Goal: Communication & Community: Answer question/provide support

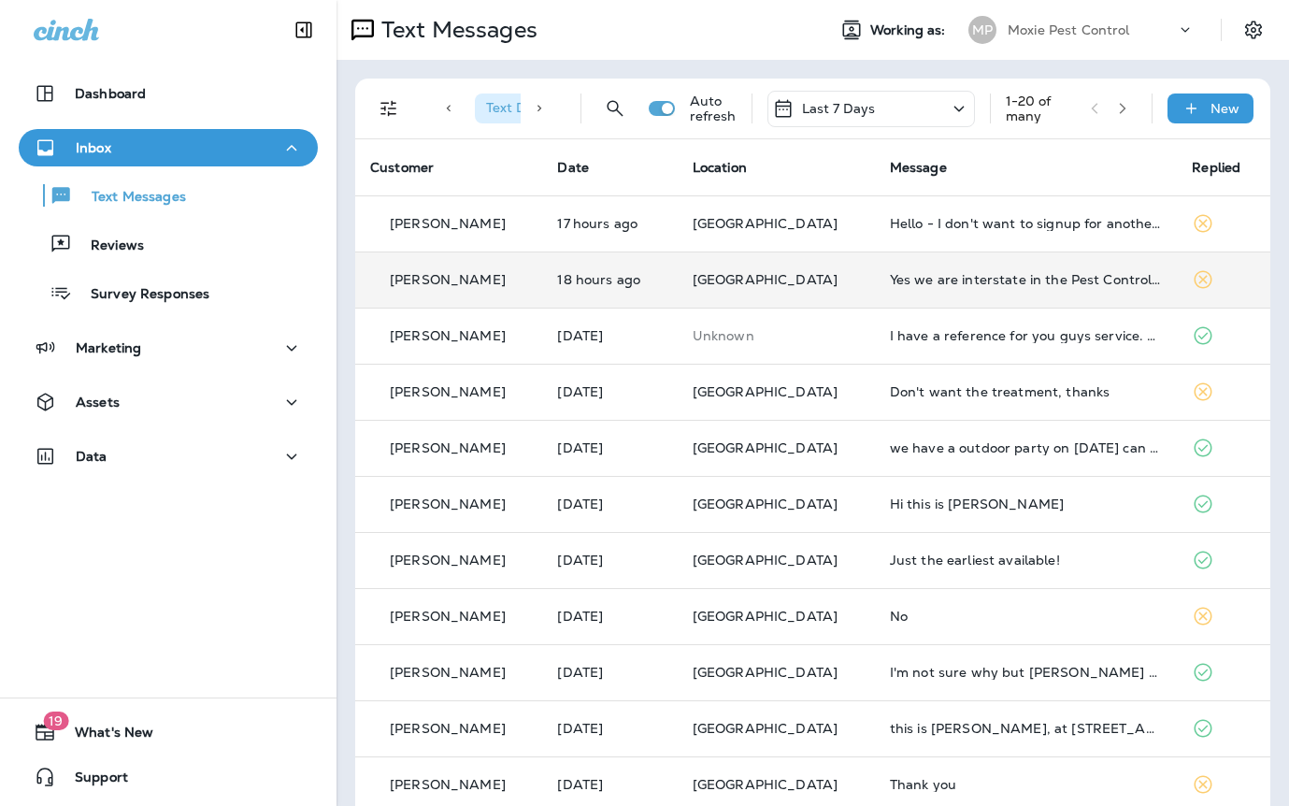
click at [875, 290] on td "Yes we are interstate in the Pest Control, not at home right now but let me kno…" at bounding box center [1026, 279] width 303 height 56
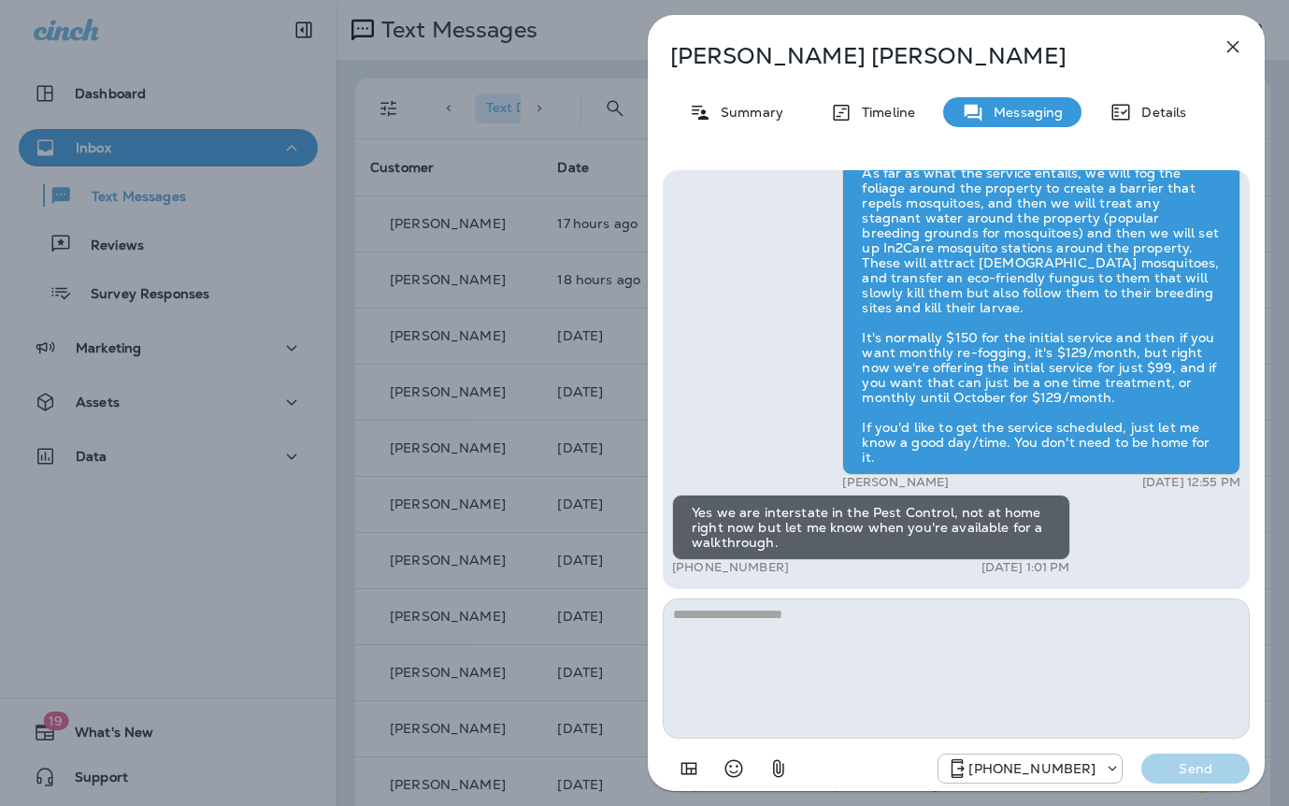
click at [818, 59] on p "Janet Walker" at bounding box center [925, 56] width 510 height 26
drag, startPoint x: 809, startPoint y: 56, endPoint x: 669, endPoint y: 57, distance: 139.3
click at [667, 57] on div "Janet Walker" at bounding box center [925, 56] width 555 height 26
copy p "Janet Walker"
click at [498, 273] on div "Janet Walker Summary Timeline Messaging Details Exciting News! Joshua’s Pest Co…" at bounding box center [644, 403] width 1289 height 806
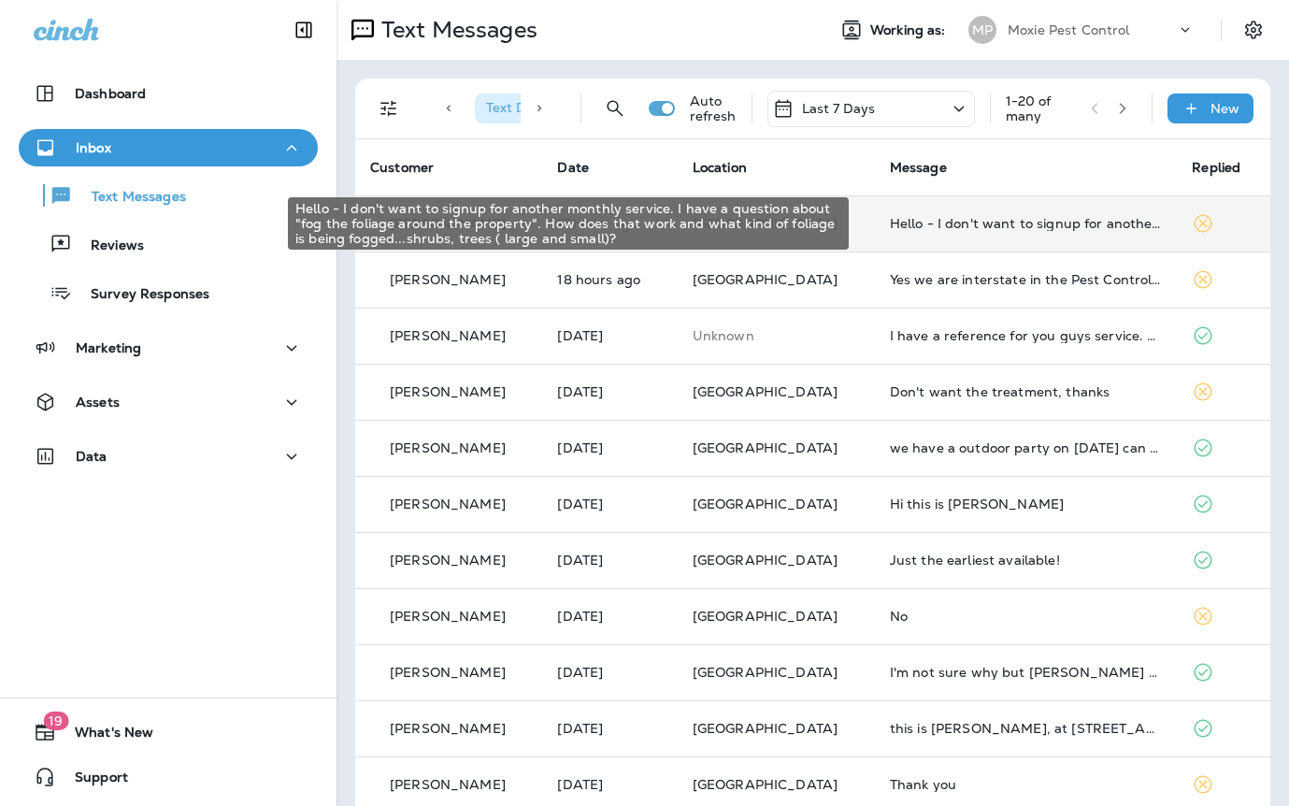
click at [890, 227] on div "Hello - I don't want to signup for another monthly service. I have a question a…" at bounding box center [1026, 223] width 273 height 15
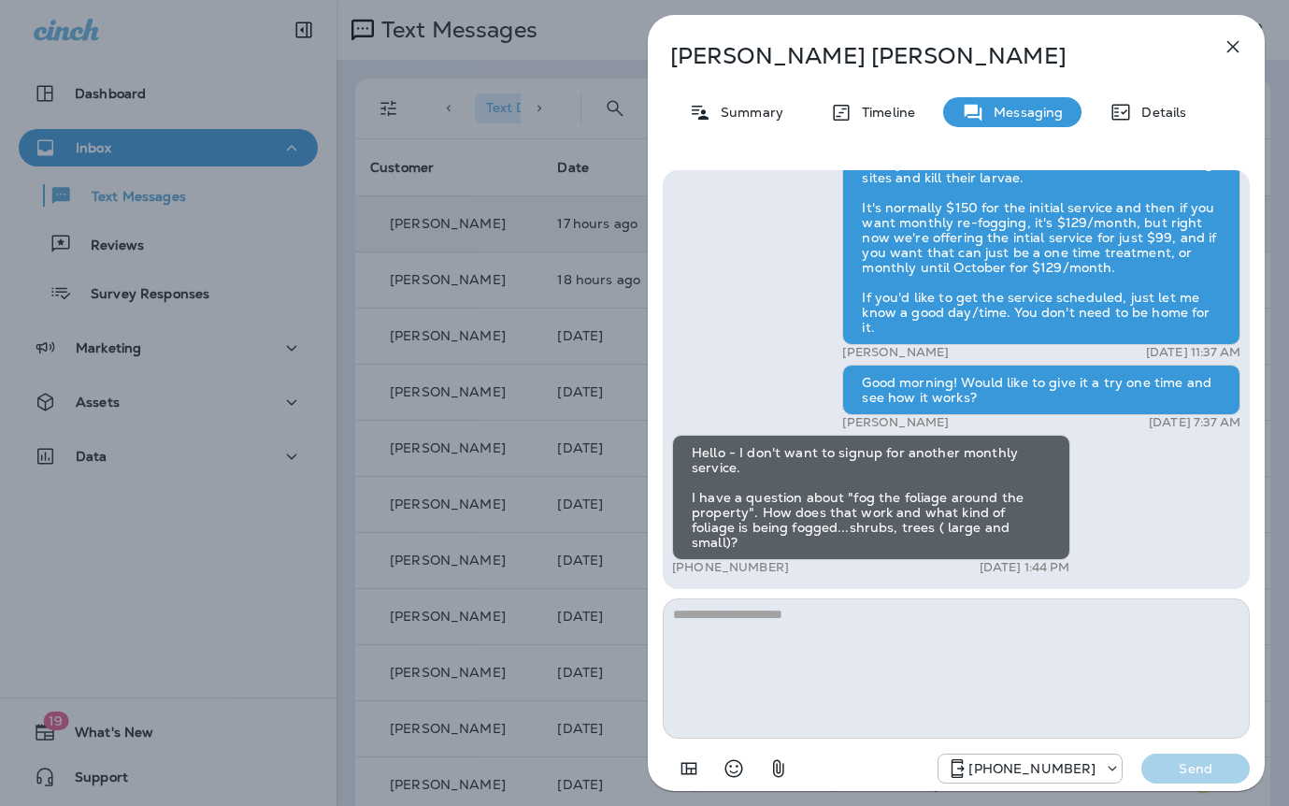
click at [494, 264] on div "Jay Sayers Summary Timeline Messaging Details Exciting News! Joshua’s Pest Cont…" at bounding box center [644, 403] width 1289 height 806
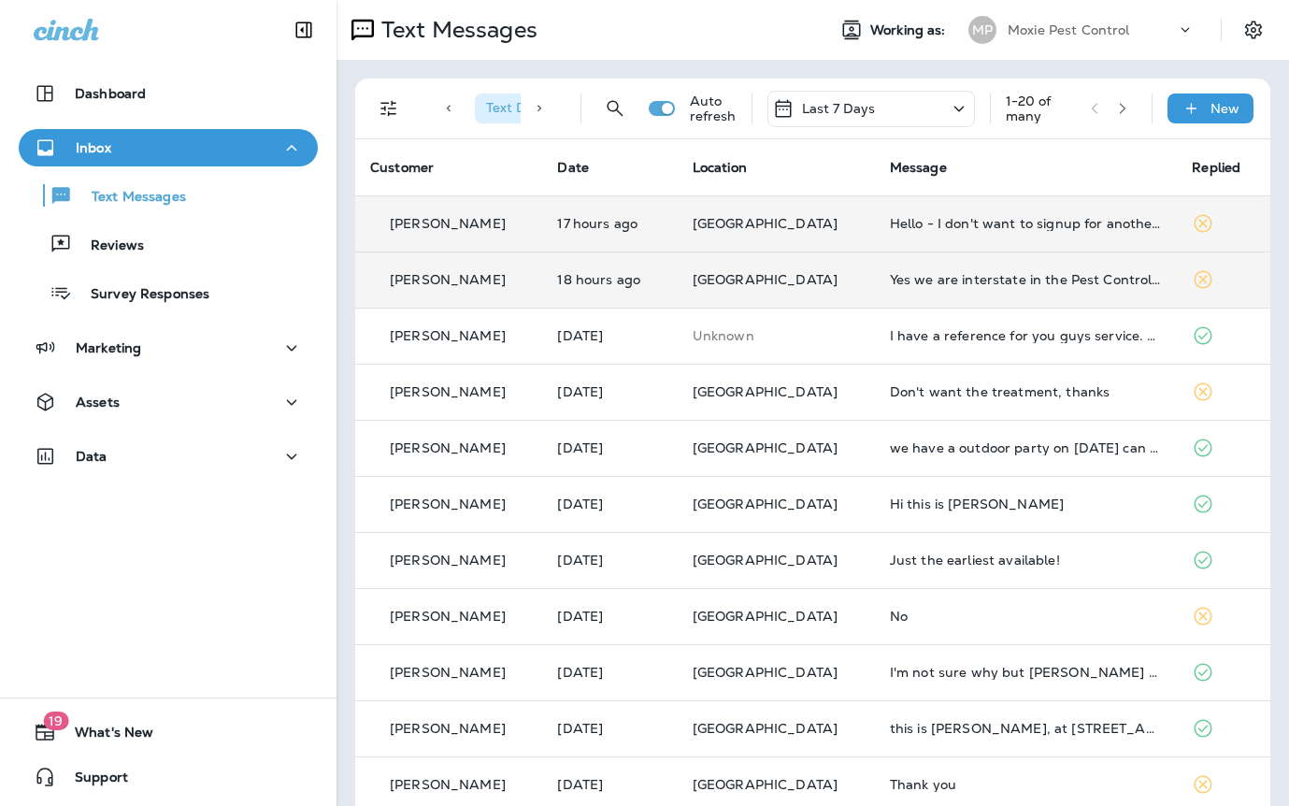
click at [908, 298] on td "Yes we are interstate in the Pest Control, not at home right now but let me kno…" at bounding box center [1026, 279] width 303 height 56
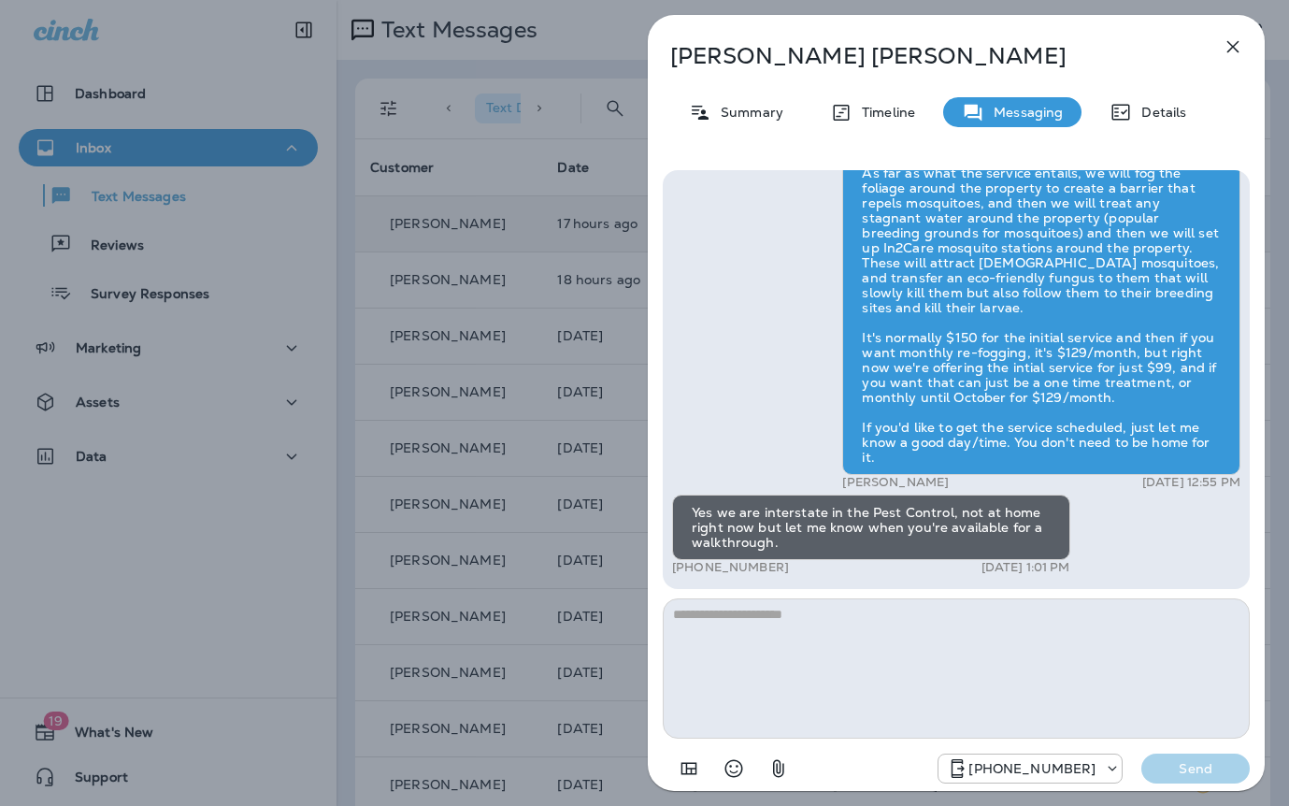
click at [489, 288] on div "Janet Walker Summary Timeline Messaging Details Exciting News! Joshua’s Pest Co…" at bounding box center [644, 403] width 1289 height 806
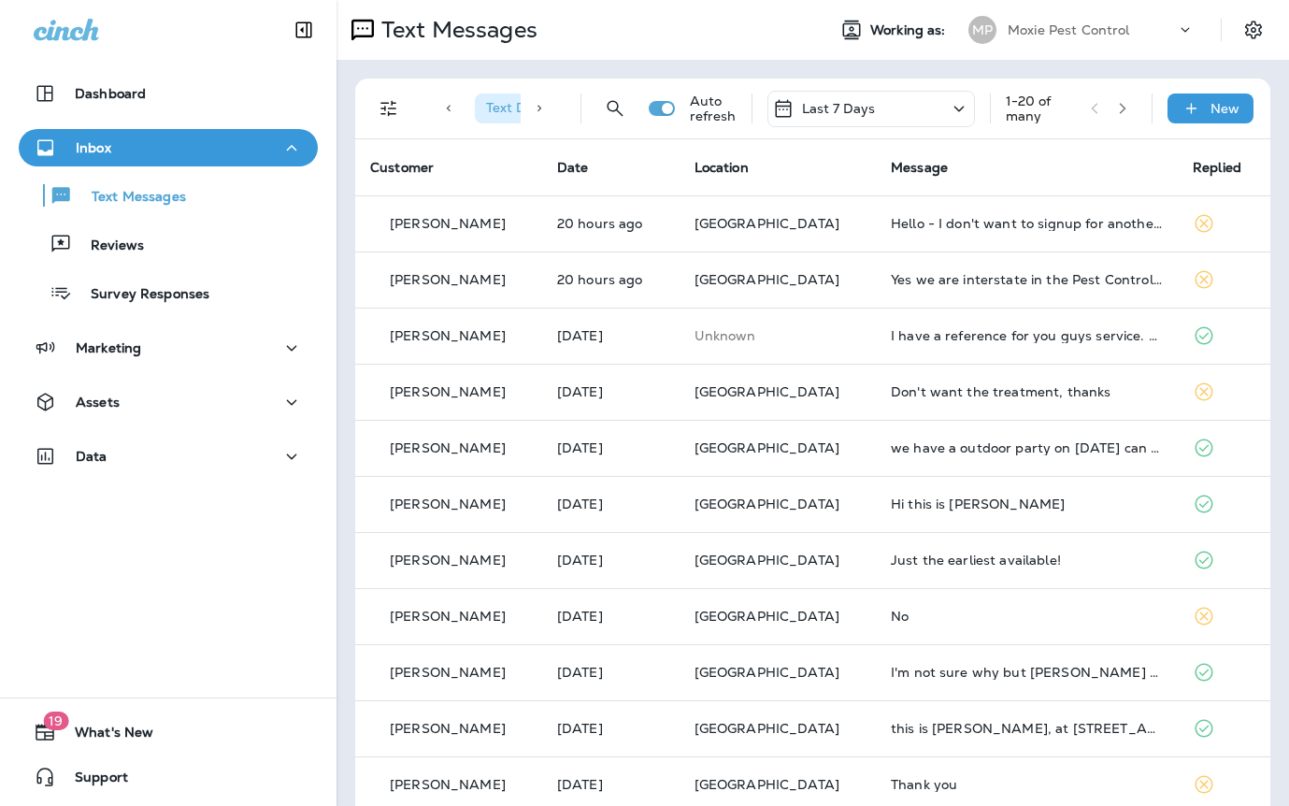
scroll to position [7, 0]
click at [522, 136] on div "Text Direction : Incoming Location : [GEOGRAPHIC_DATA] +3" at bounding box center [493, 109] width 143 height 60
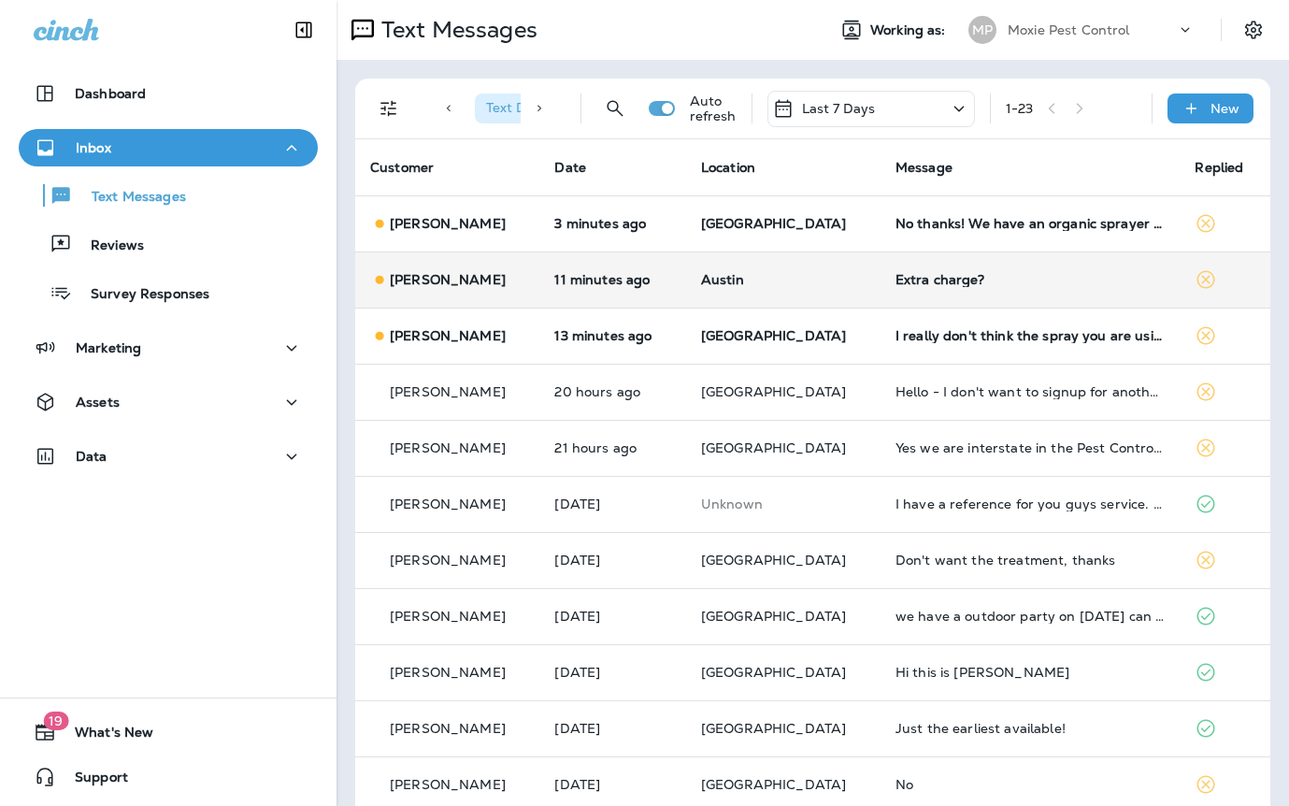
click at [967, 277] on div "Extra charge?" at bounding box center [1030, 279] width 270 height 15
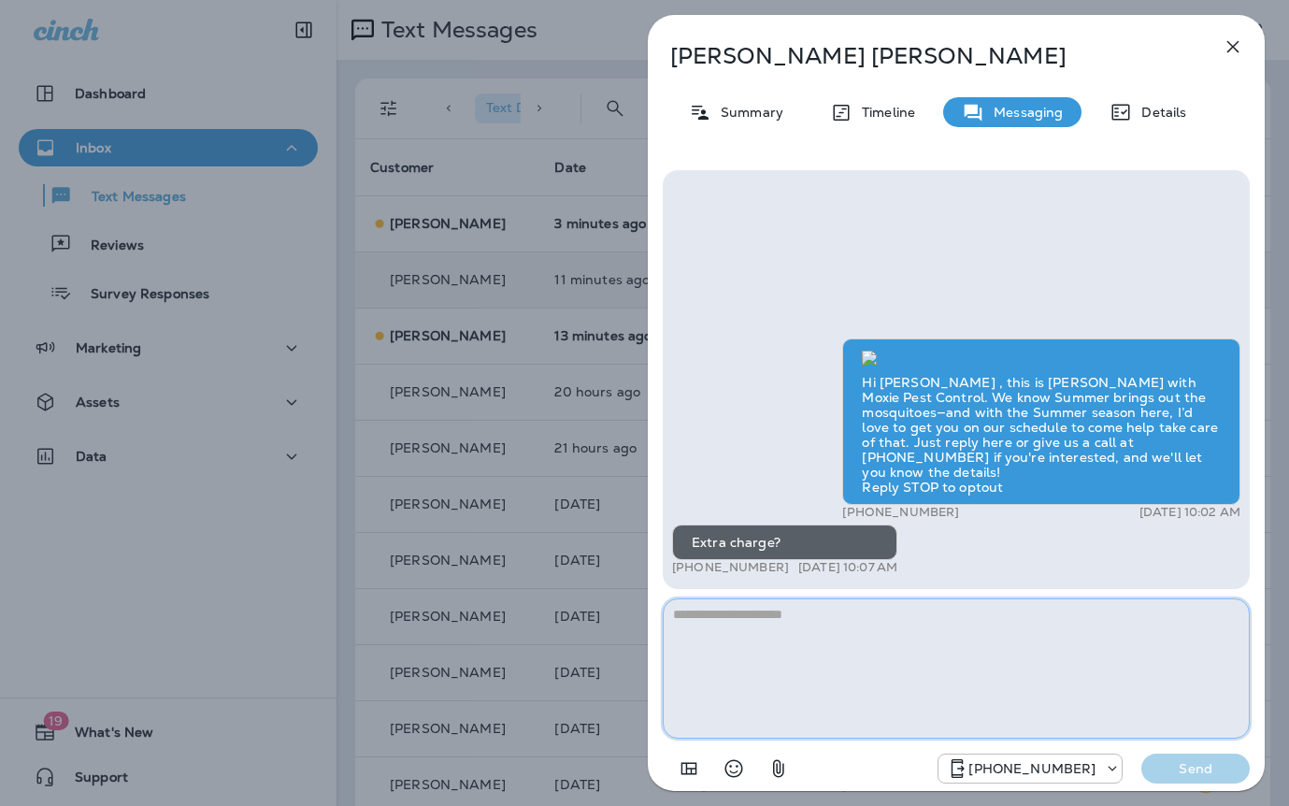
paste textarea "**********"
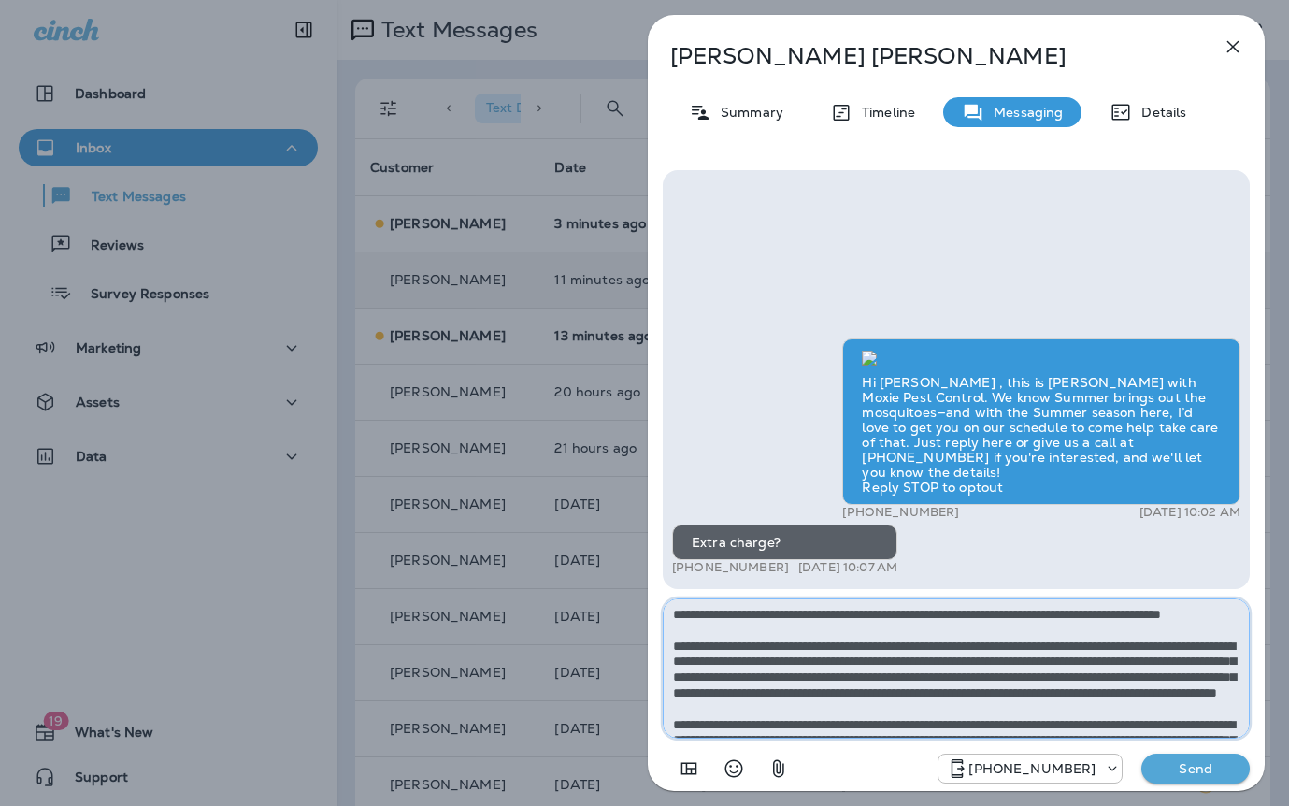
scroll to position [120, 0]
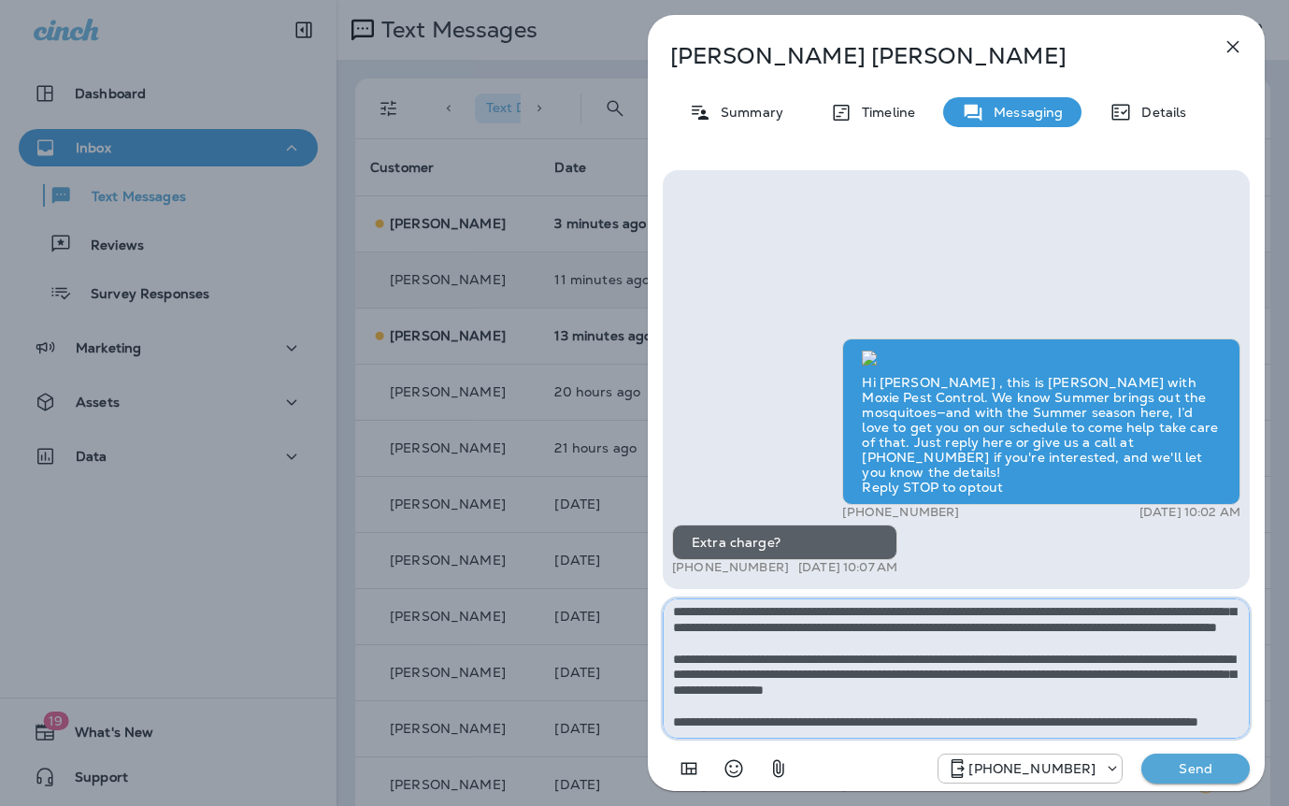
type textarea "**********"
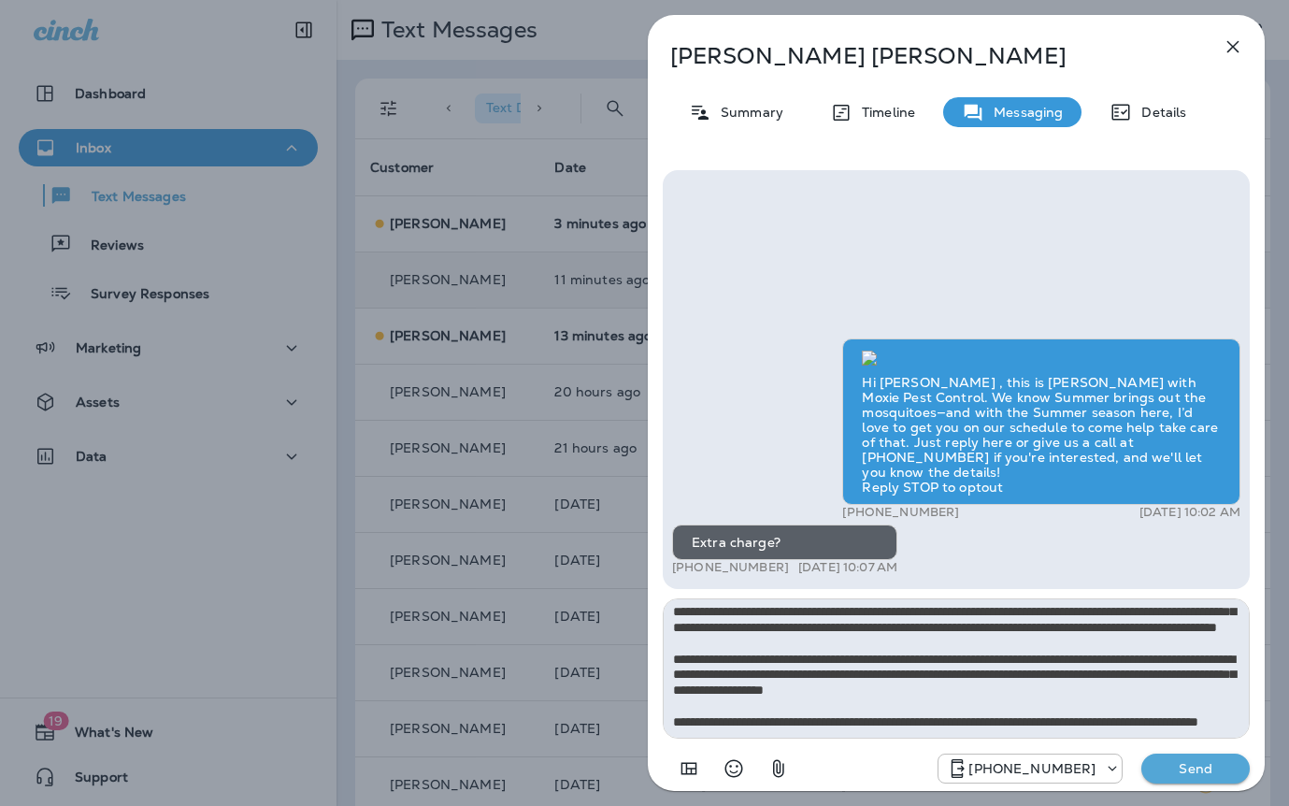
click at [1187, 771] on p "Send" at bounding box center [1195, 768] width 79 height 17
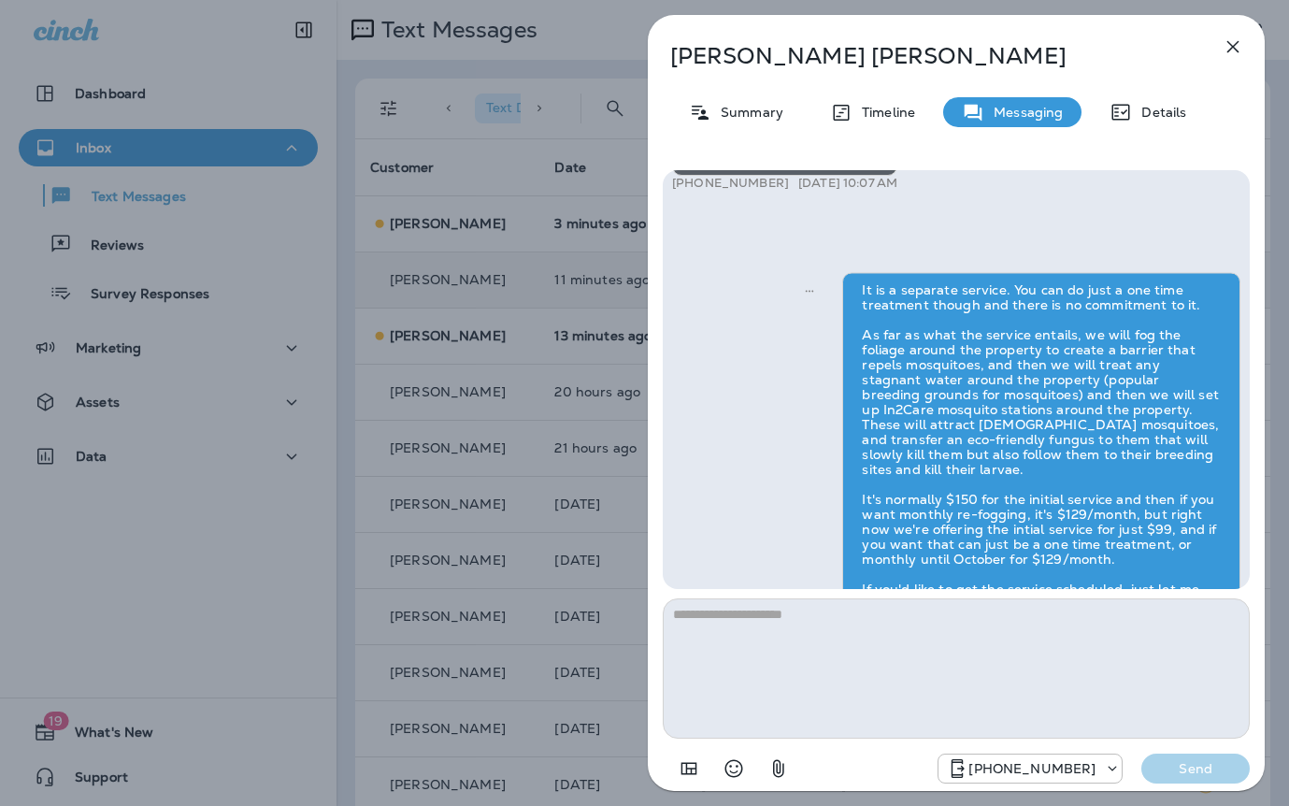
scroll to position [0, 0]
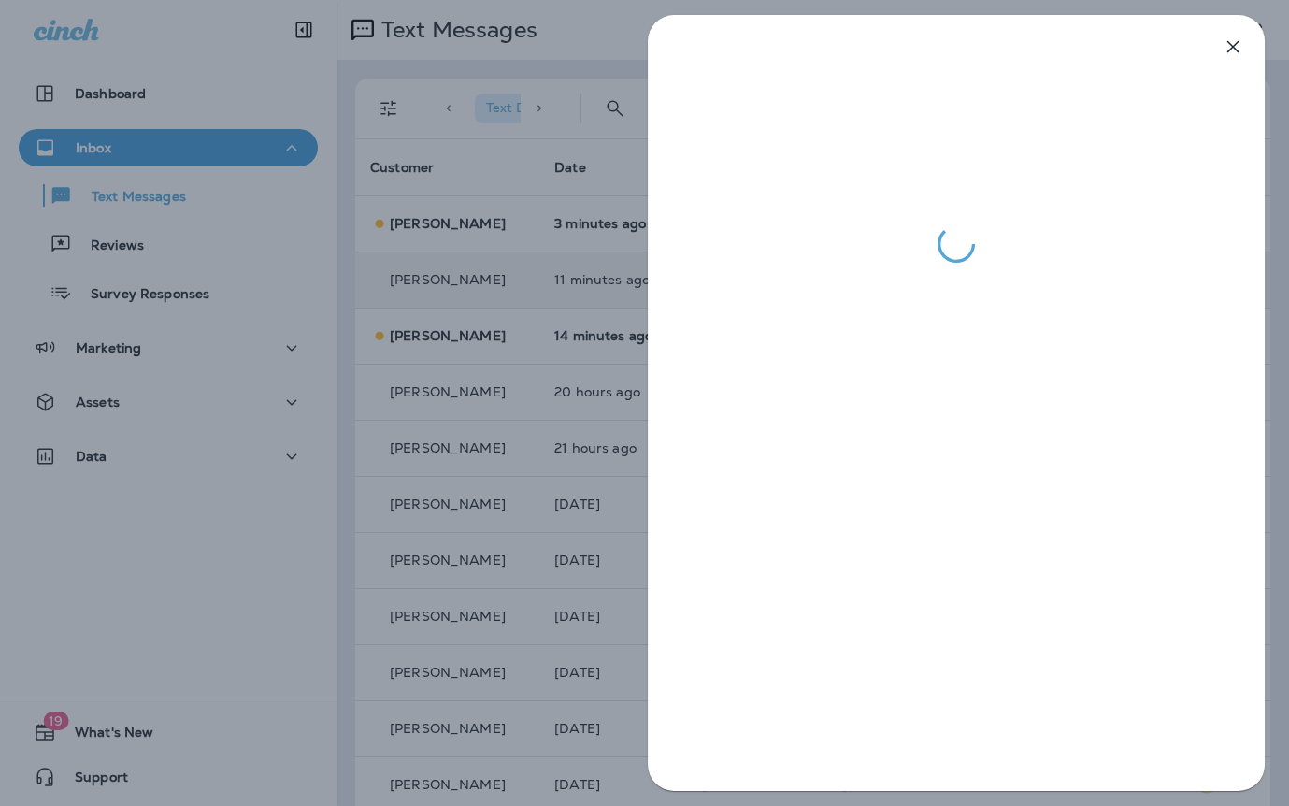
click at [640, 543] on div at bounding box center [956, 403] width 666 height 806
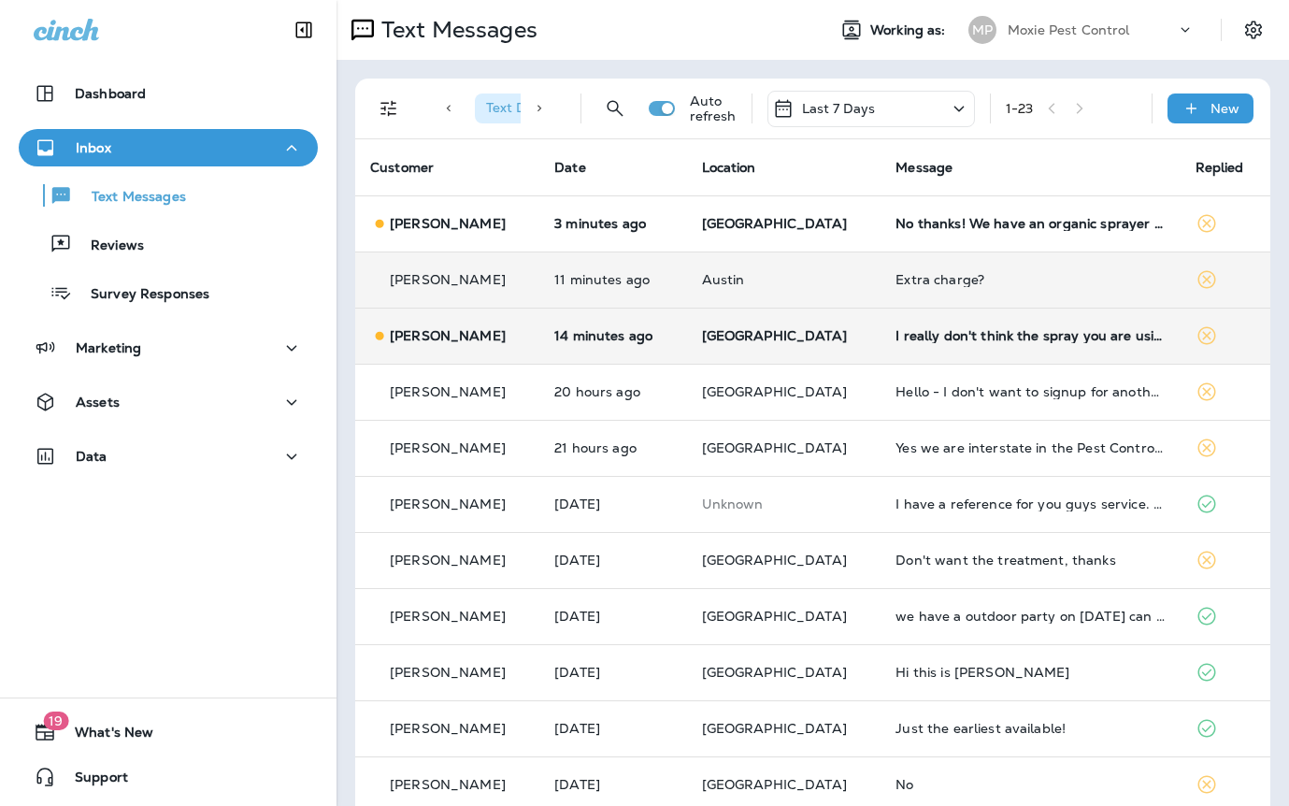
click at [946, 322] on td "I really don't think the spray you are using on the Italian Cypress Trees is wo…" at bounding box center [1030, 336] width 299 height 56
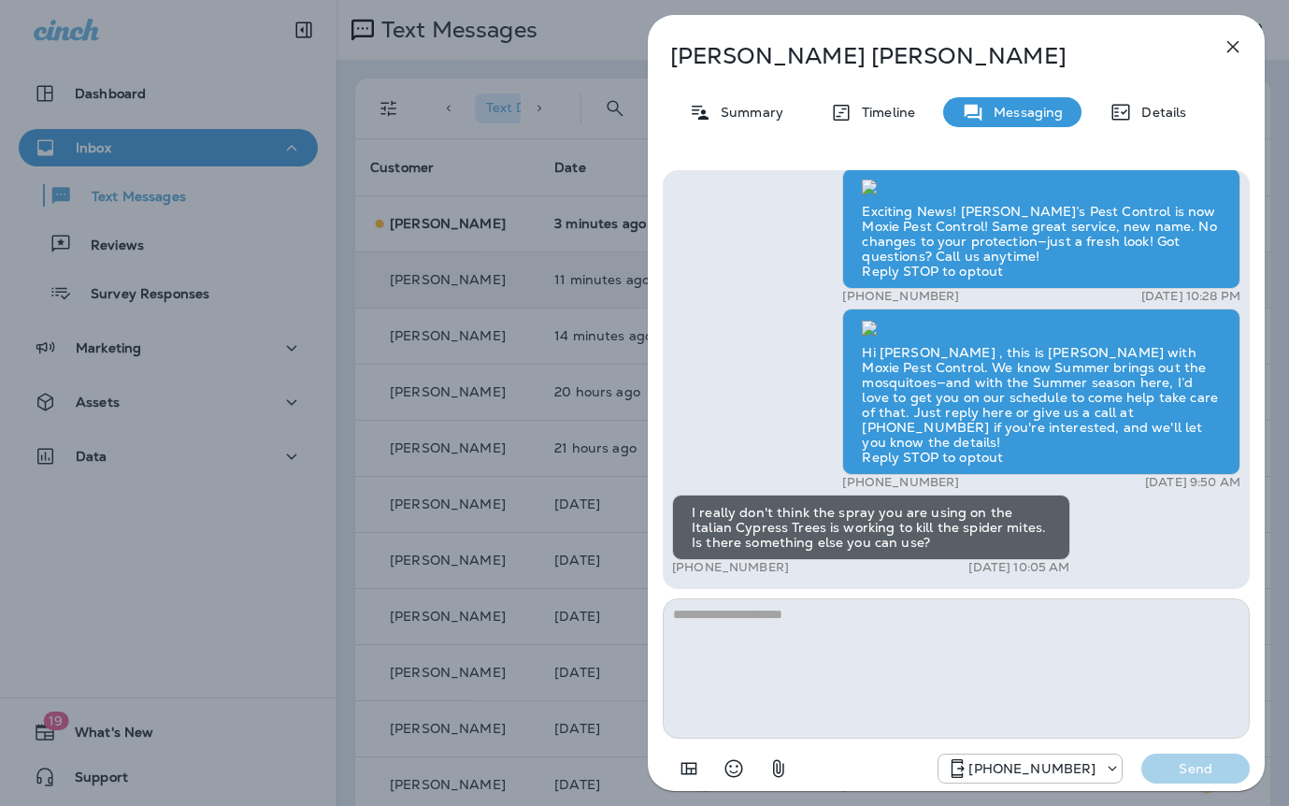
click at [456, 512] on div "Wyatt Roberds Summary Timeline Messaging Details Exciting News! Joshua’s Pest C…" at bounding box center [644, 403] width 1289 height 806
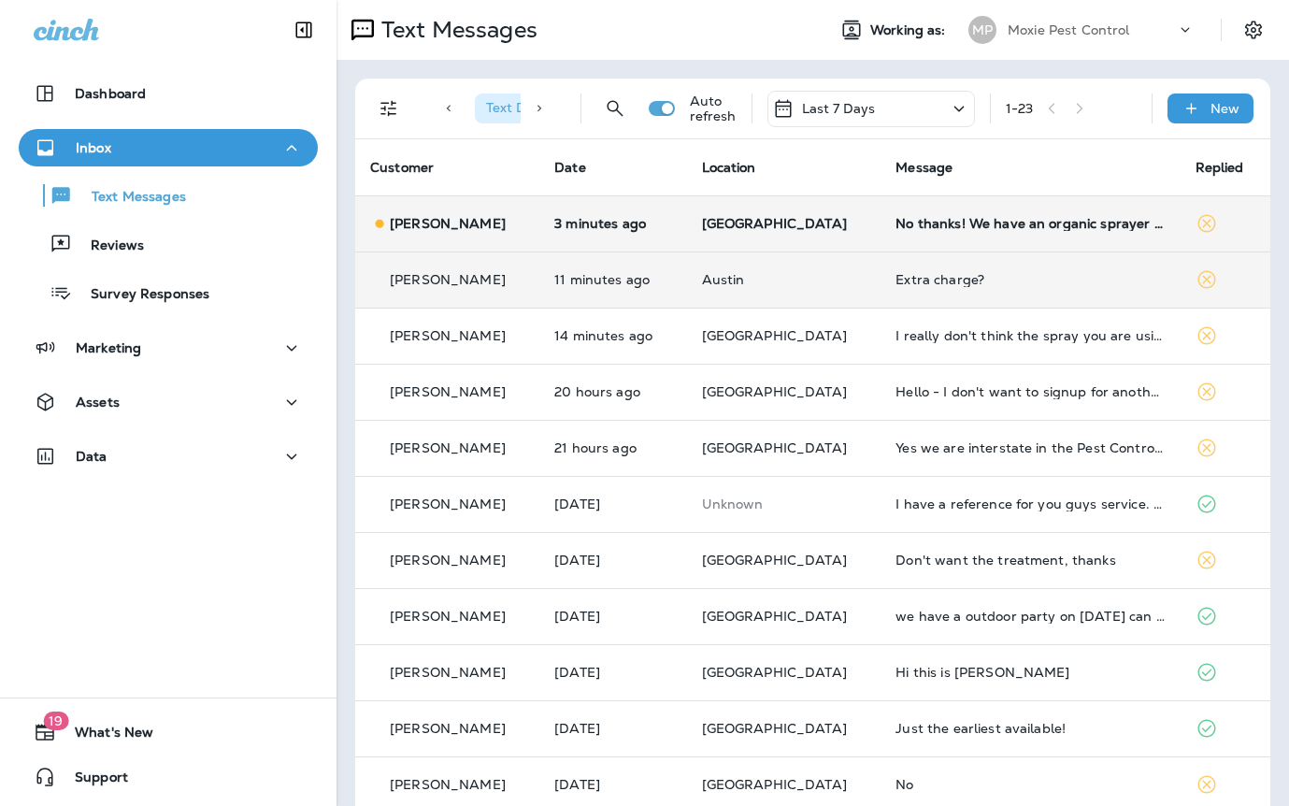
click at [991, 236] on td "No thanks! We have an organic sprayer coming already" at bounding box center [1030, 223] width 299 height 56
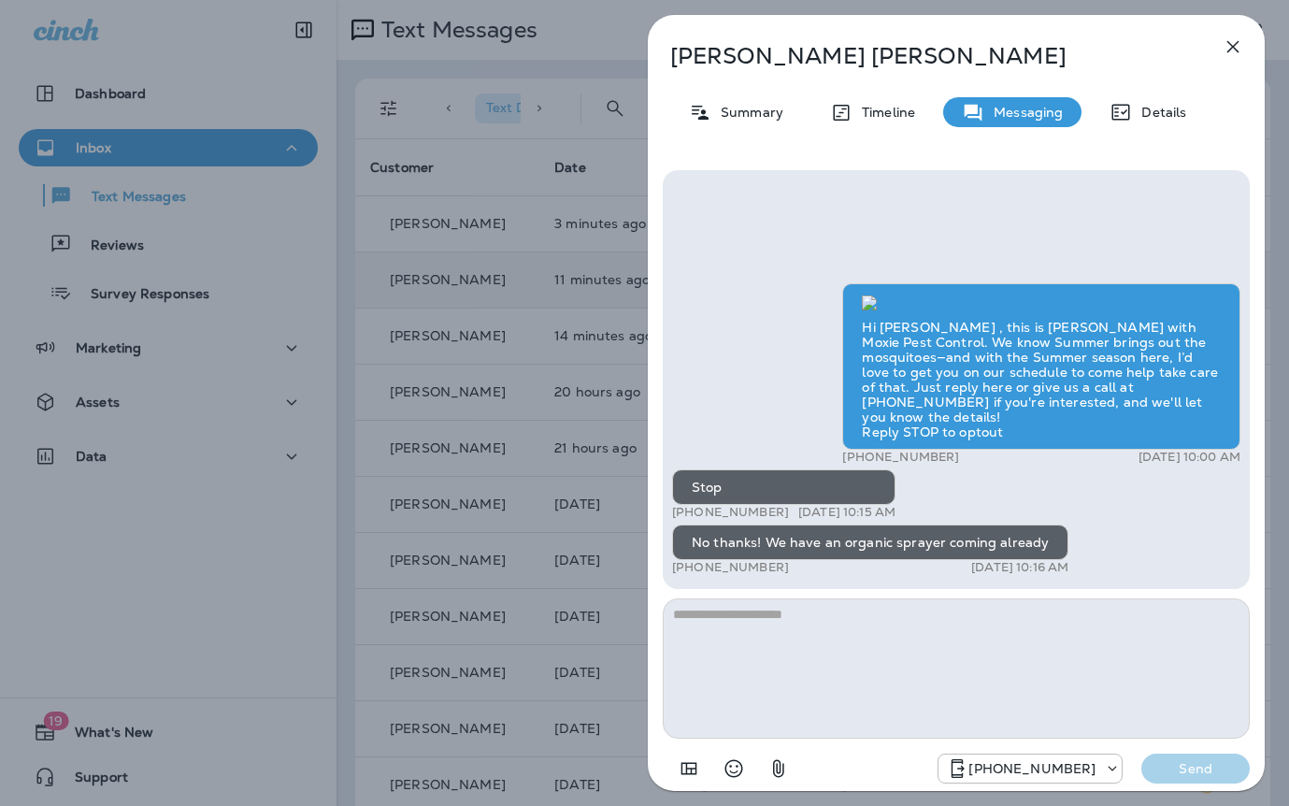
scroll to position [1, 0]
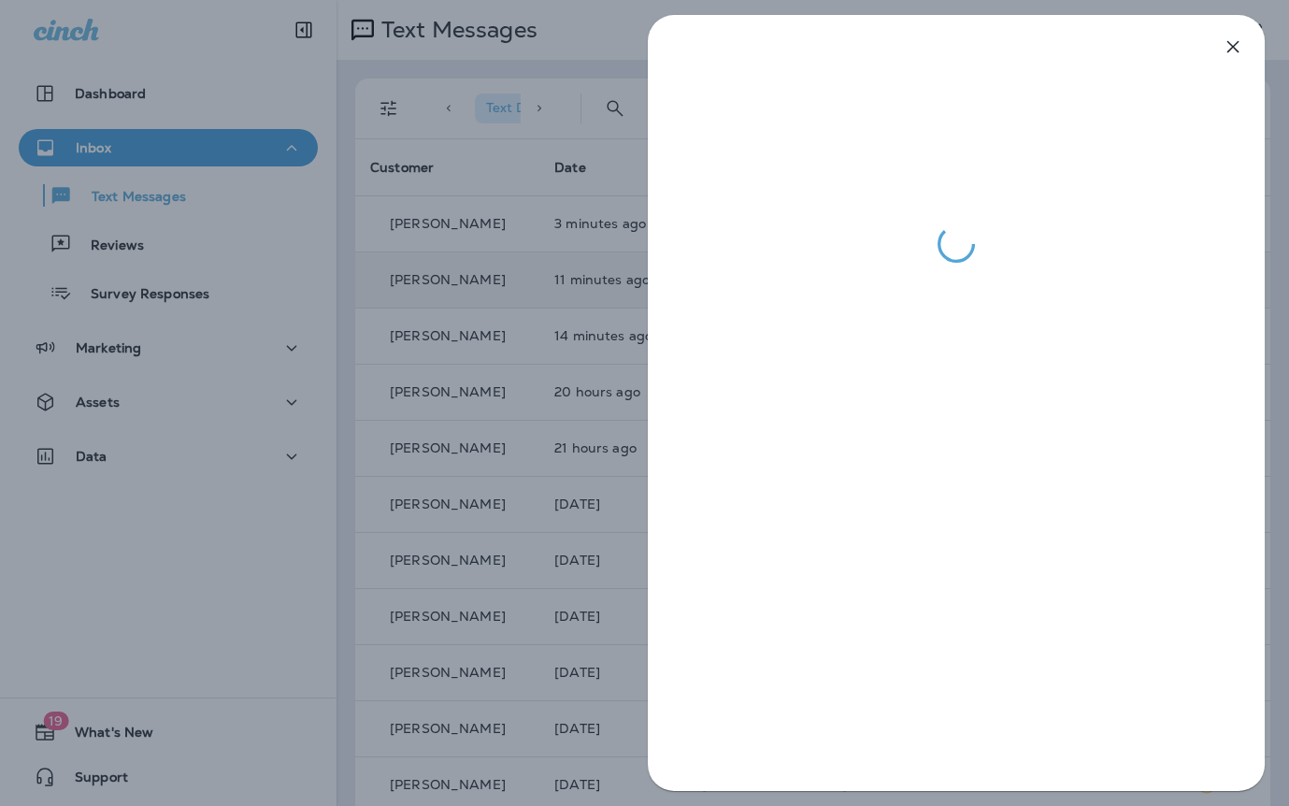
click at [544, 430] on div at bounding box center [644, 403] width 1289 height 806
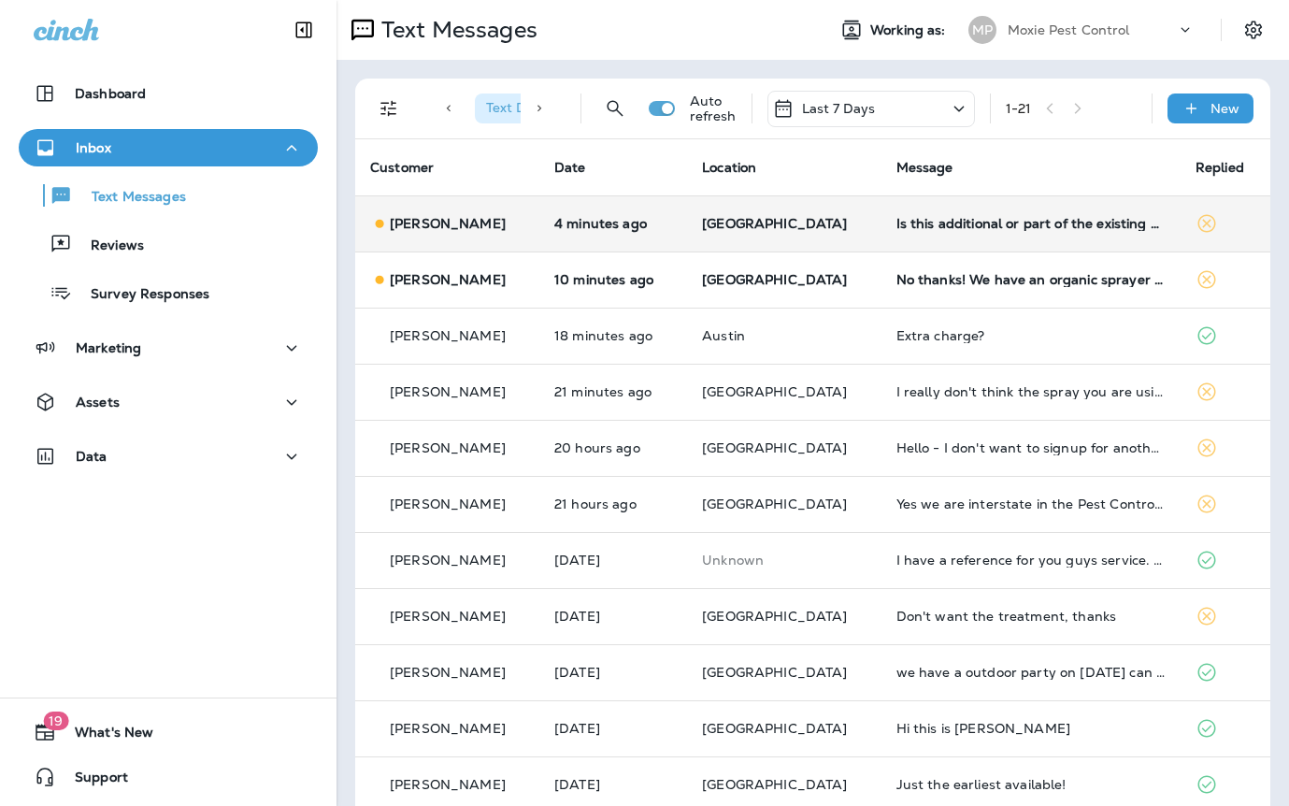
click at [816, 224] on p "[GEOGRAPHIC_DATA]" at bounding box center [784, 223] width 165 height 15
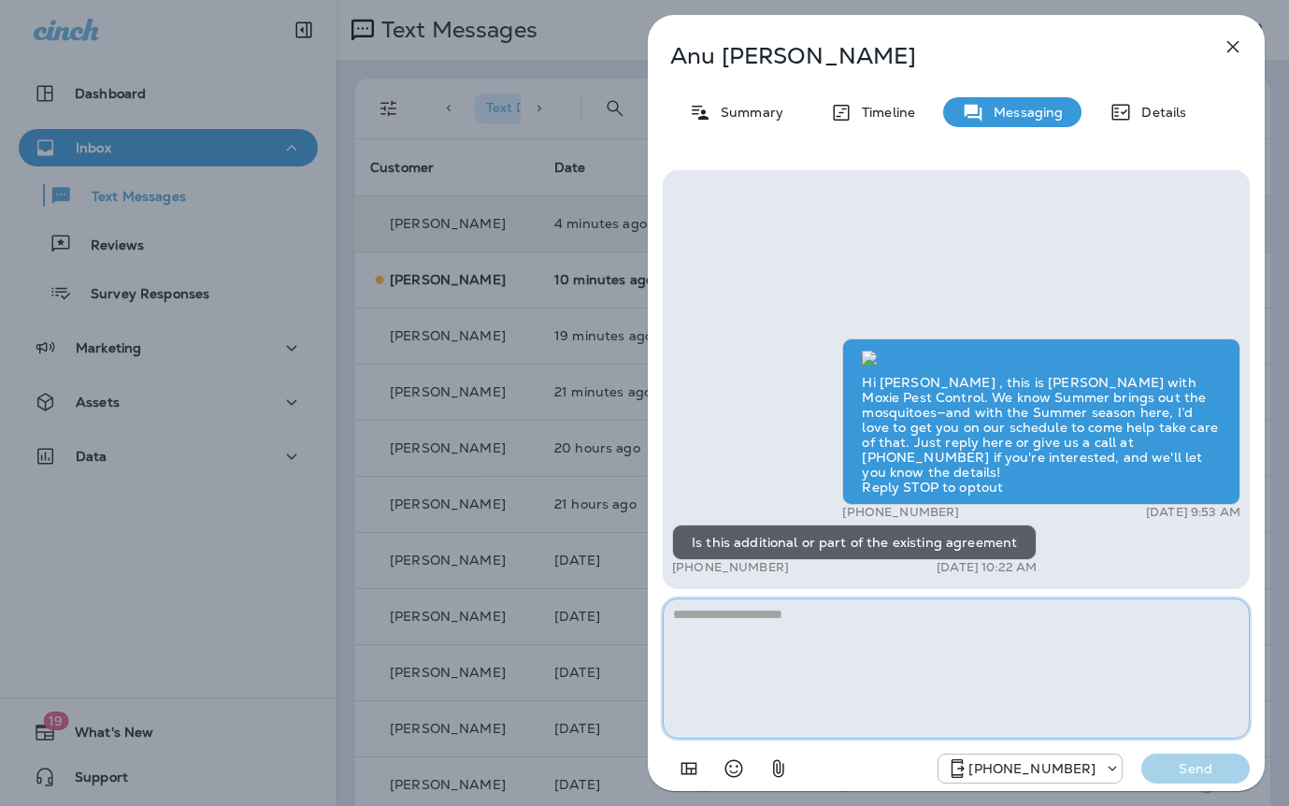
paste textarea "**********"
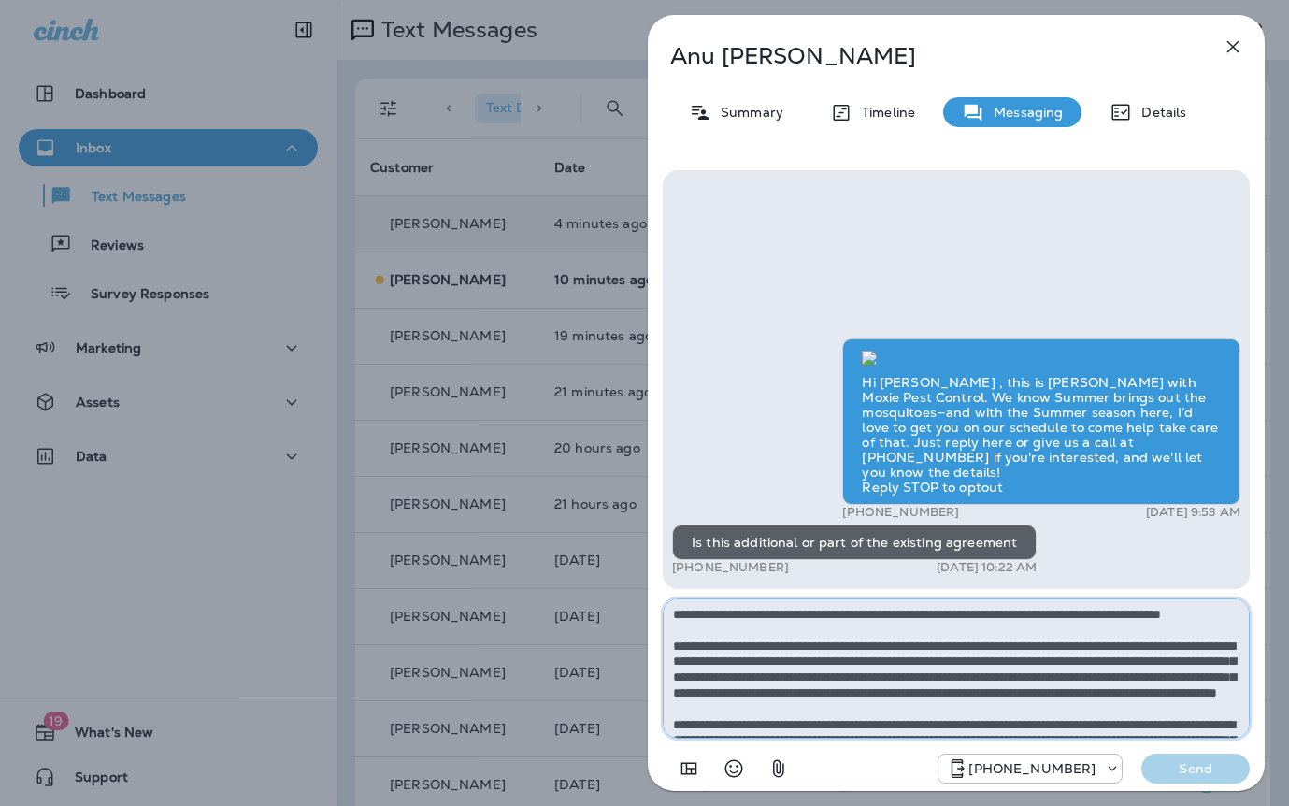
scroll to position [120, 0]
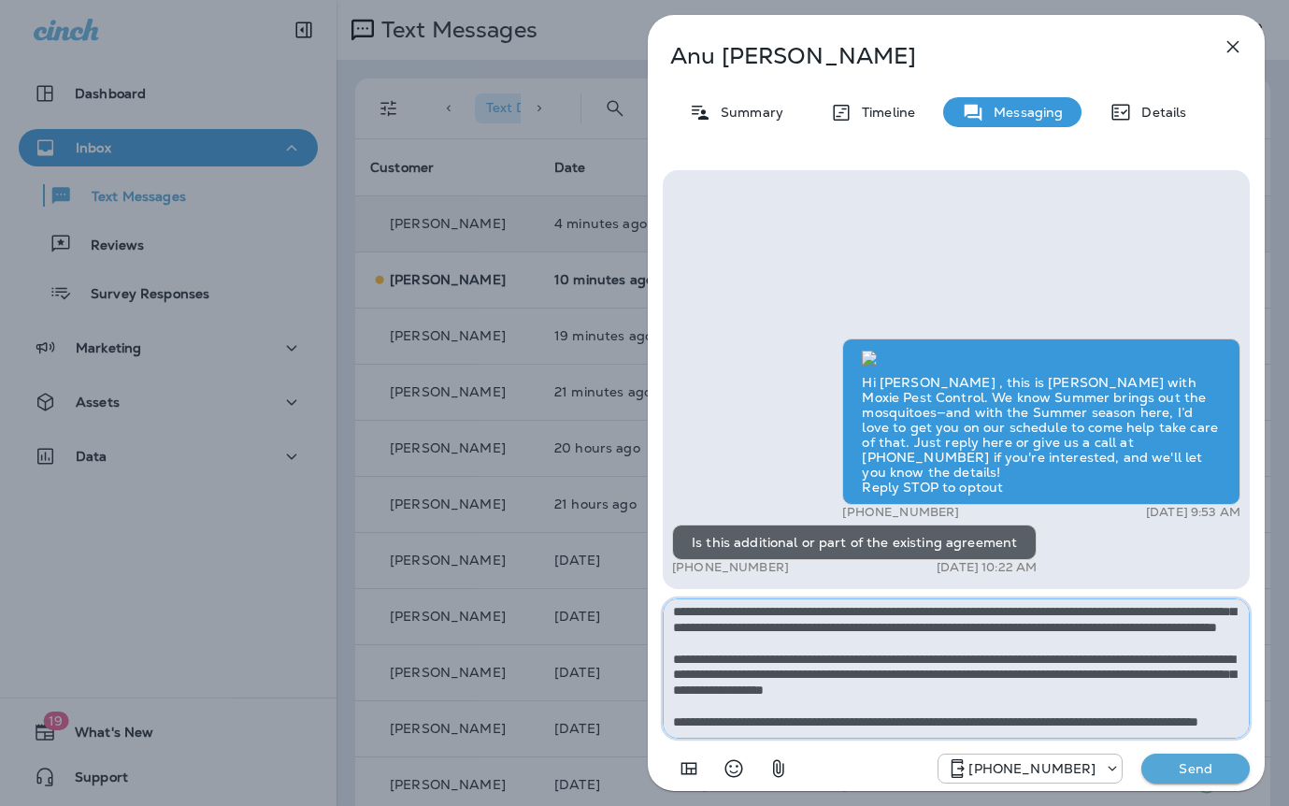
type textarea "**********"
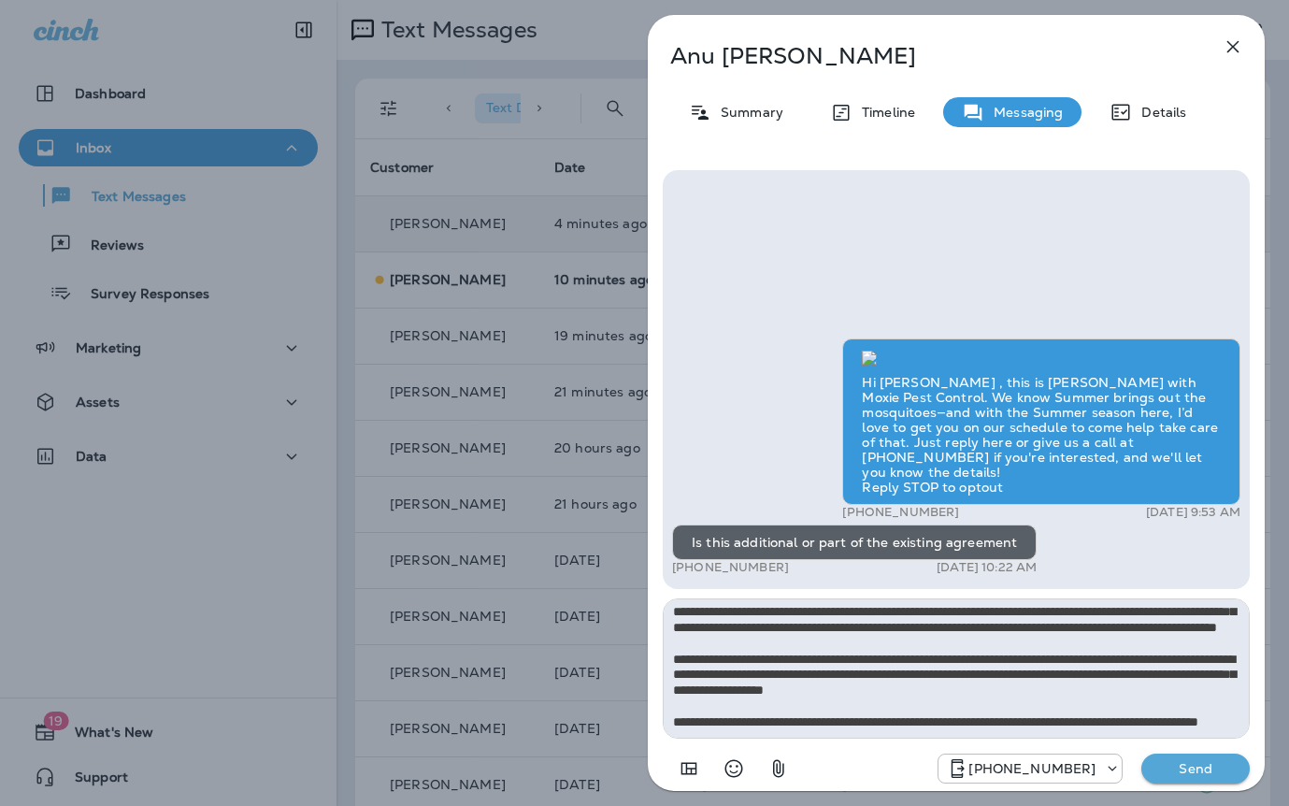
click at [1175, 777] on button "Send" at bounding box center [1195, 768] width 108 height 30
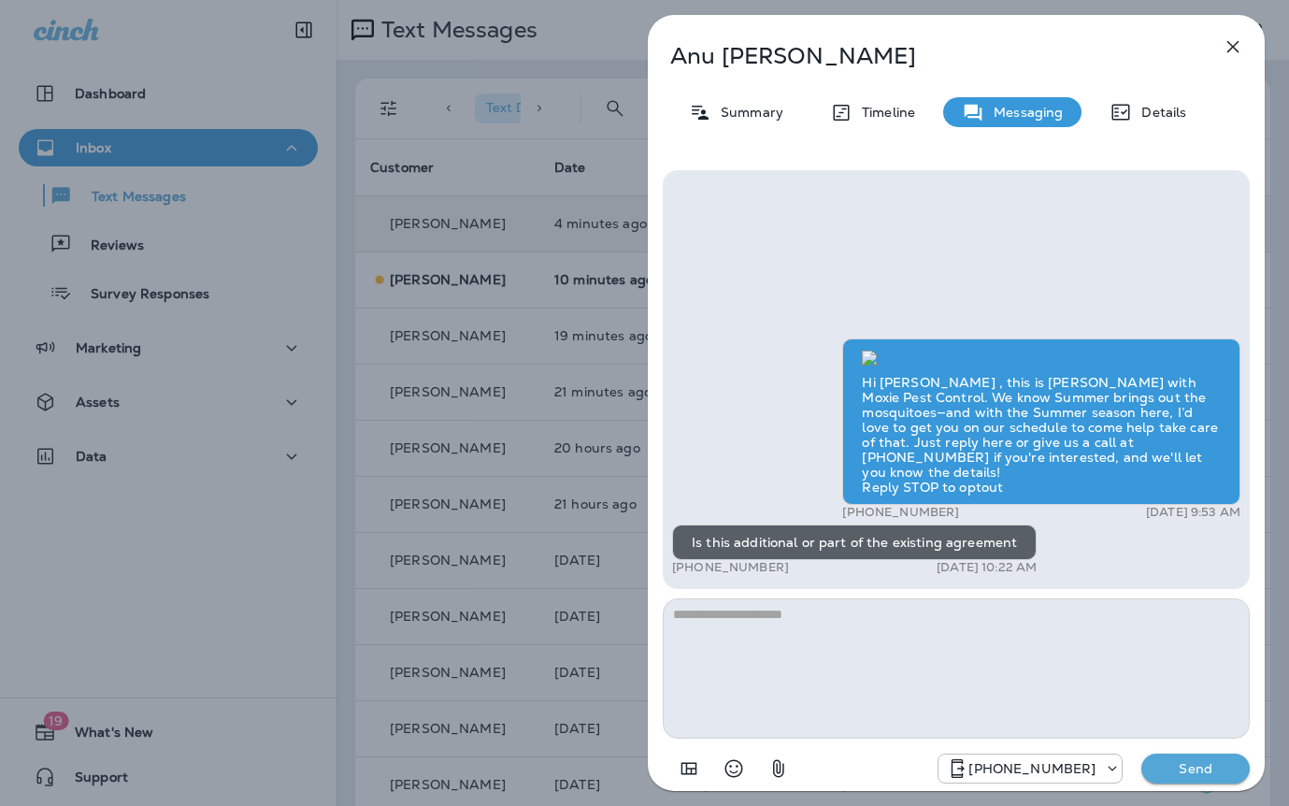
scroll to position [0, 0]
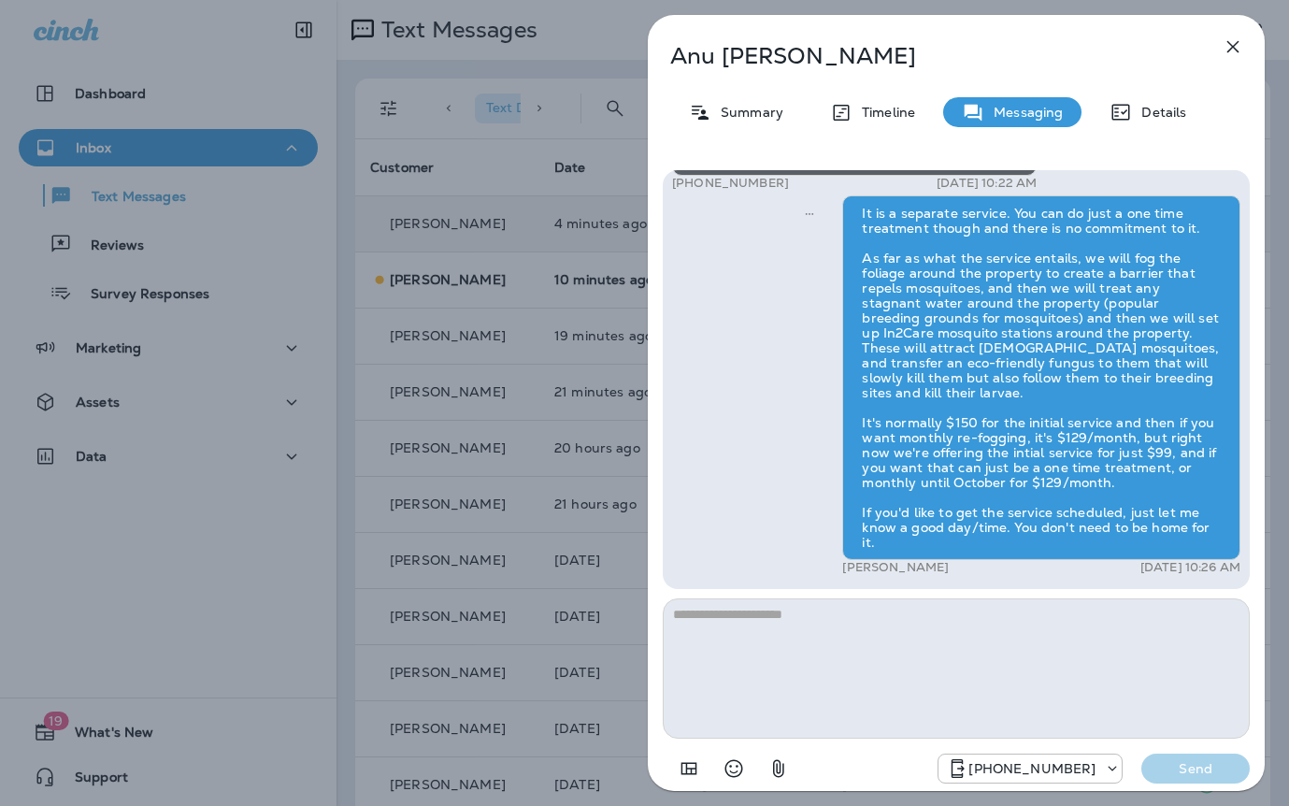
click at [572, 498] on div "Anu Mathew Summary Timeline Messaging Details Hi Anu , this is Steven with Moxi…" at bounding box center [644, 403] width 1289 height 806
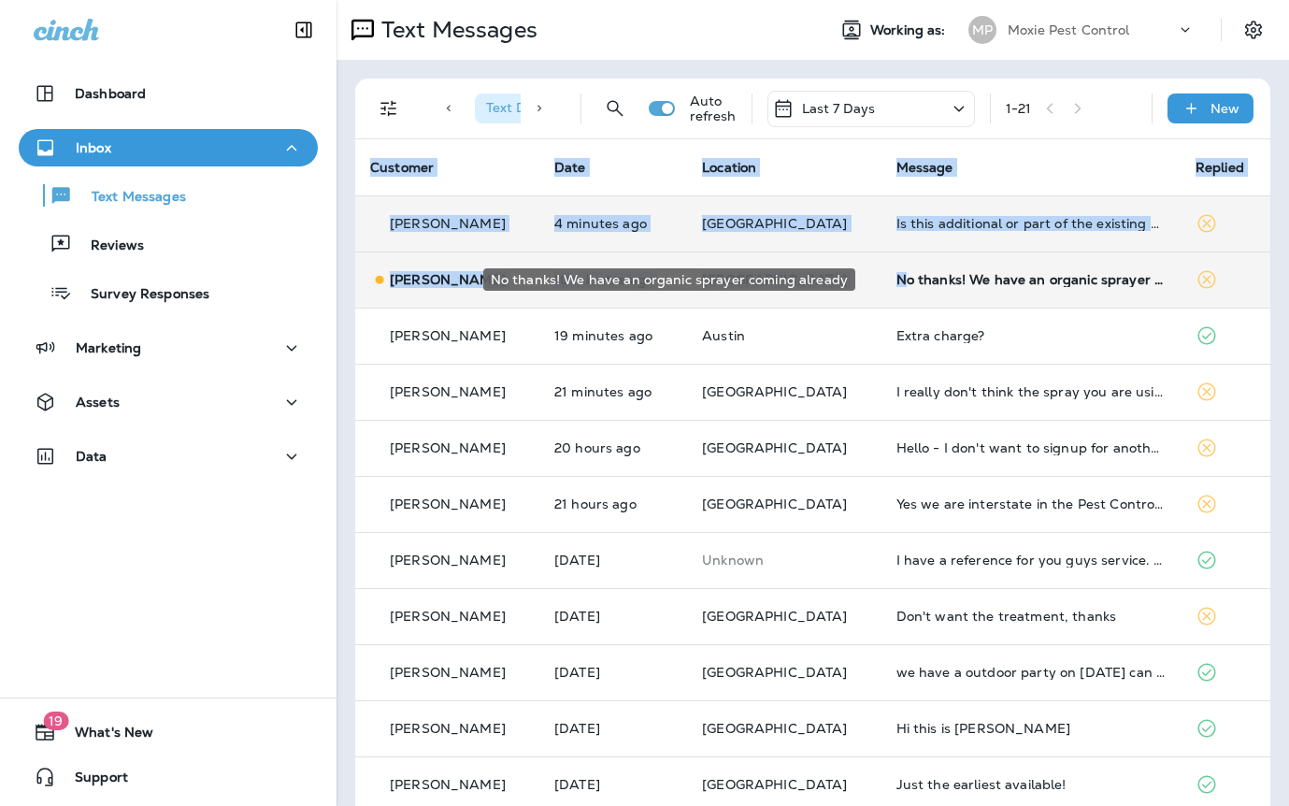
click at [896, 272] on div "No thanks! We have an organic sprayer coming already" at bounding box center [1030, 279] width 269 height 15
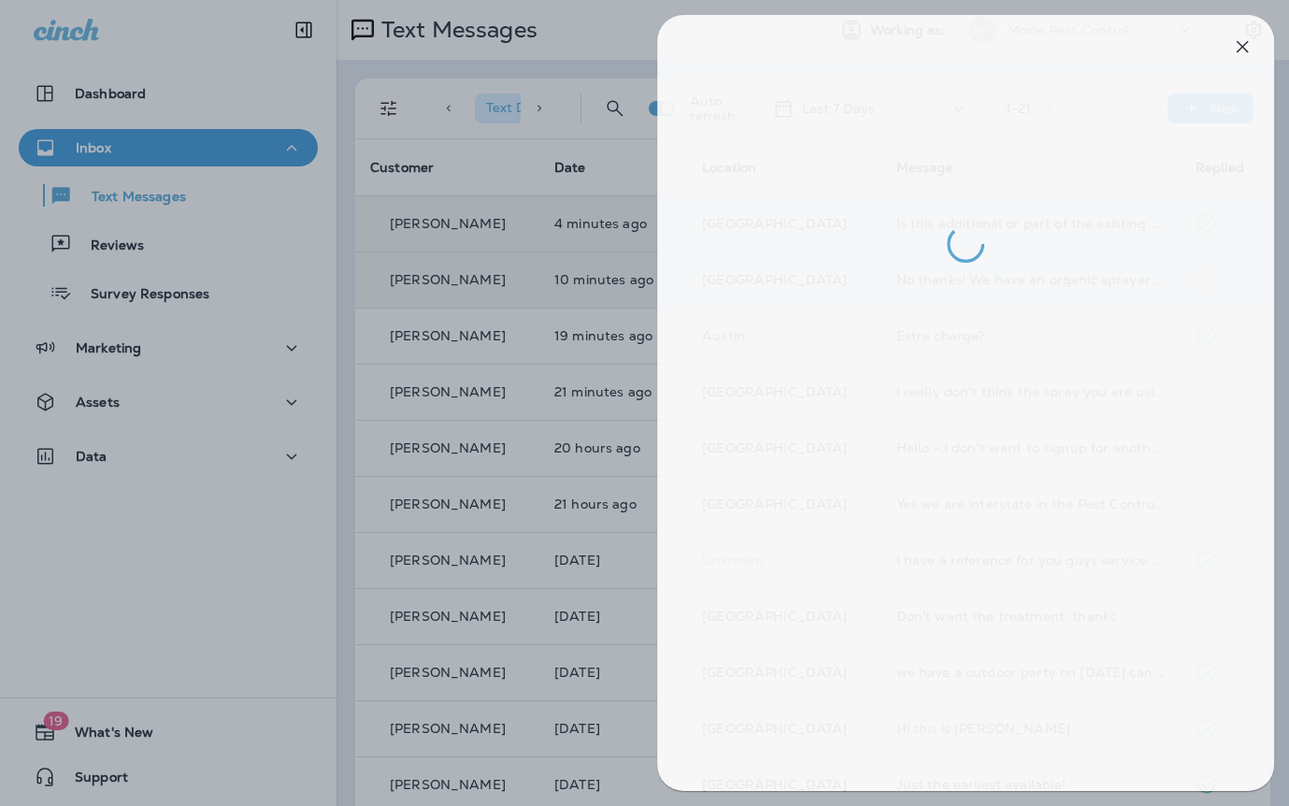
click at [578, 364] on div at bounding box center [653, 403] width 1289 height 806
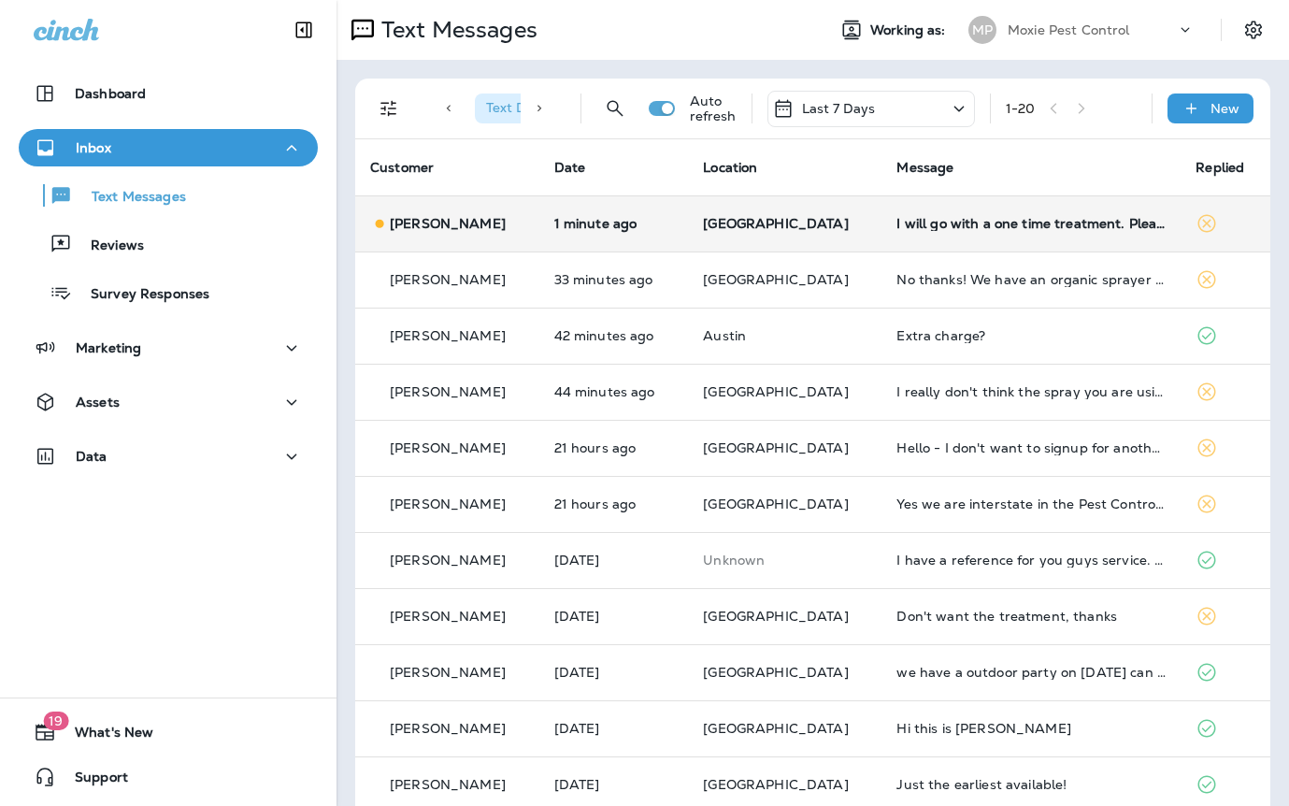
click at [845, 234] on td "[GEOGRAPHIC_DATA]" at bounding box center [784, 223] width 193 height 56
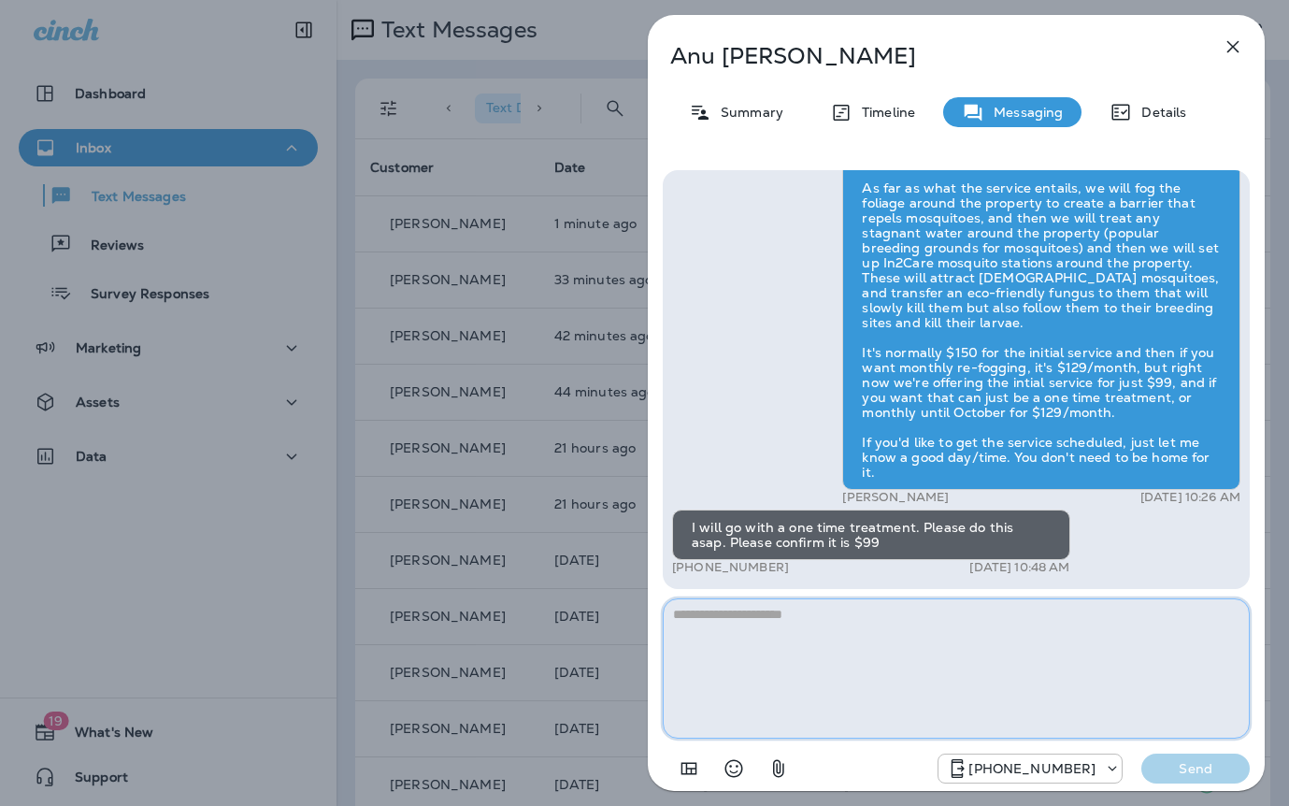
click at [747, 641] on textarea at bounding box center [956, 668] width 587 height 140
type textarea "*"
type textarea "**********"
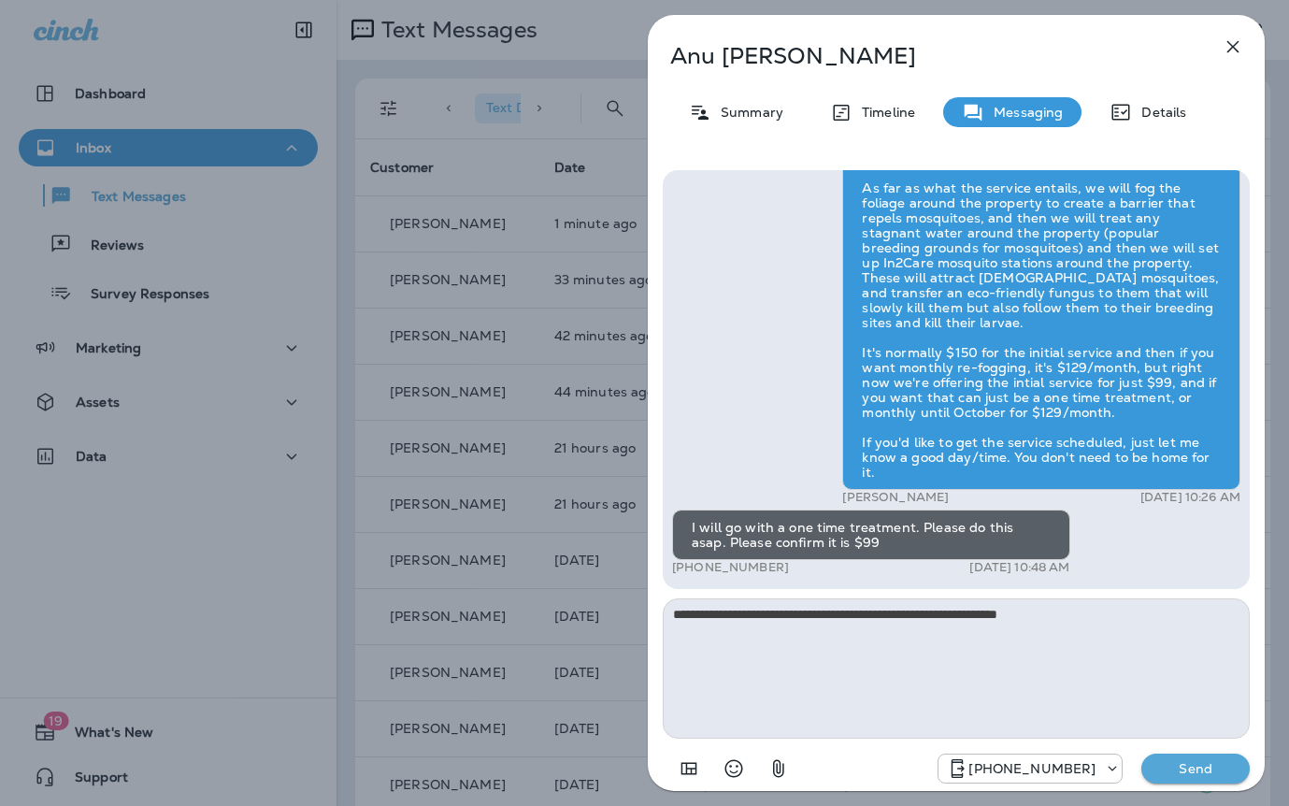
click at [1210, 774] on p "Send" at bounding box center [1195, 768] width 79 height 17
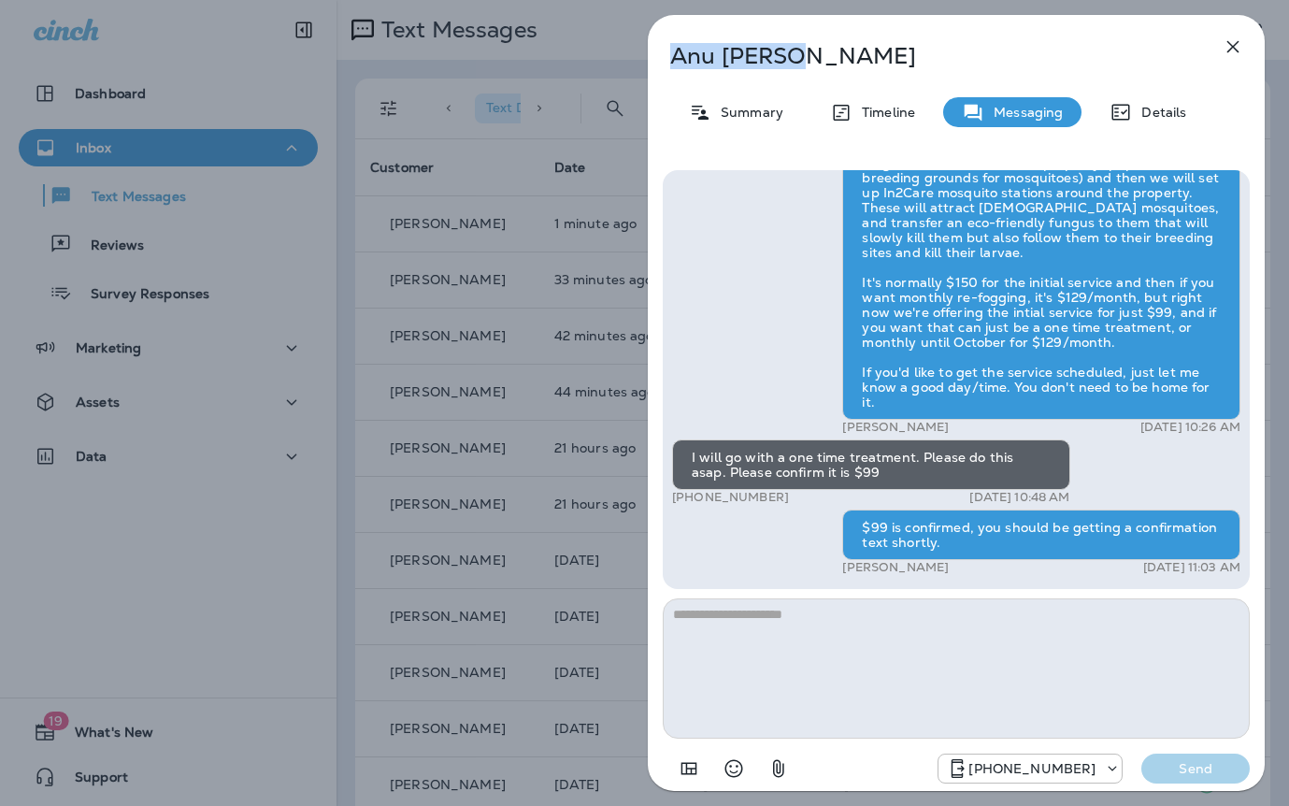
drag, startPoint x: 838, startPoint y: 63, endPoint x: 657, endPoint y: 56, distance: 181.5
click at [655, 56] on div "[PERSON_NAME]" at bounding box center [925, 56] width 555 height 26
copy p "[PERSON_NAME]"
click at [598, 241] on div "Anu Mathew Summary Timeline Messaging Details Hi Anu , this is Steven with Moxi…" at bounding box center [644, 403] width 1289 height 806
